Goal: Information Seeking & Learning: Check status

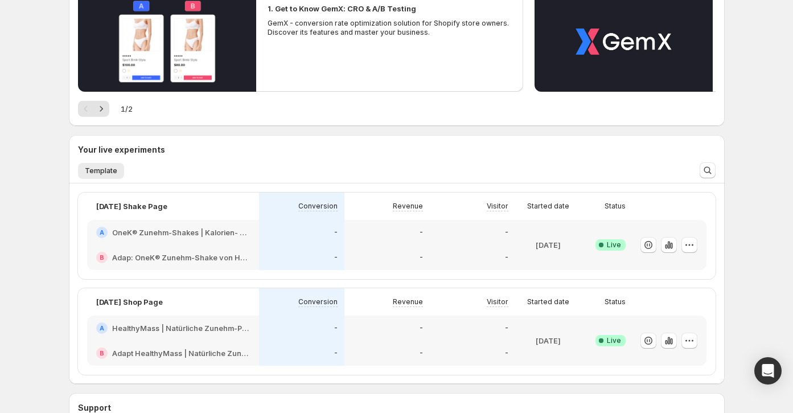
scroll to position [145, 0]
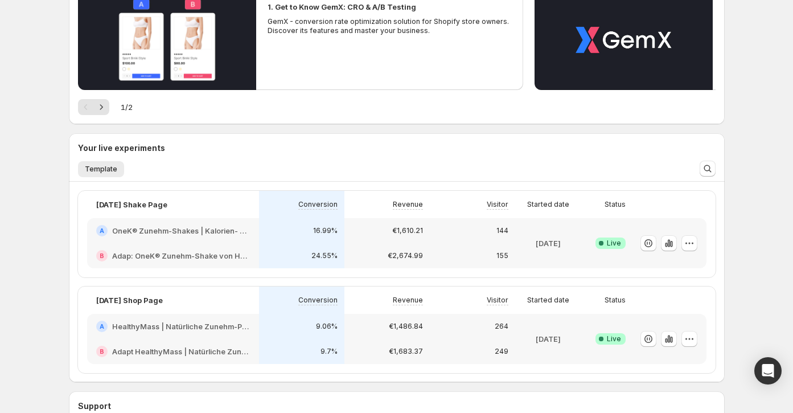
click at [420, 241] on div "€1,610.21" at bounding box center [386, 230] width 85 height 25
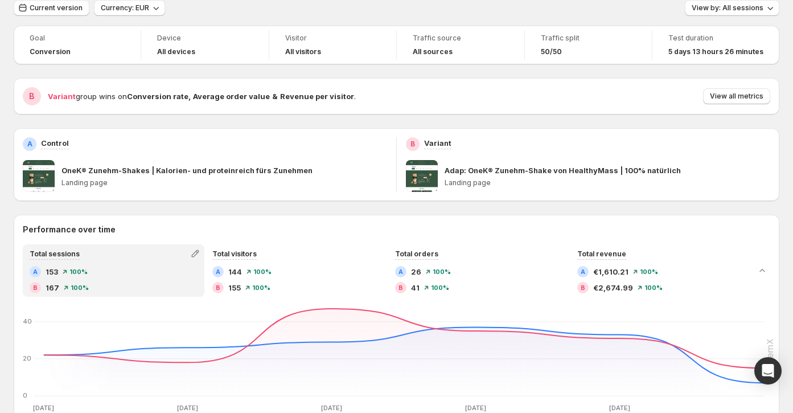
scroll to position [44, 0]
click at [552, 9] on div "Current version Currency: EUR View by: All sessions" at bounding box center [397, 7] width 766 height 17
